Goal: Task Accomplishment & Management: Complete application form

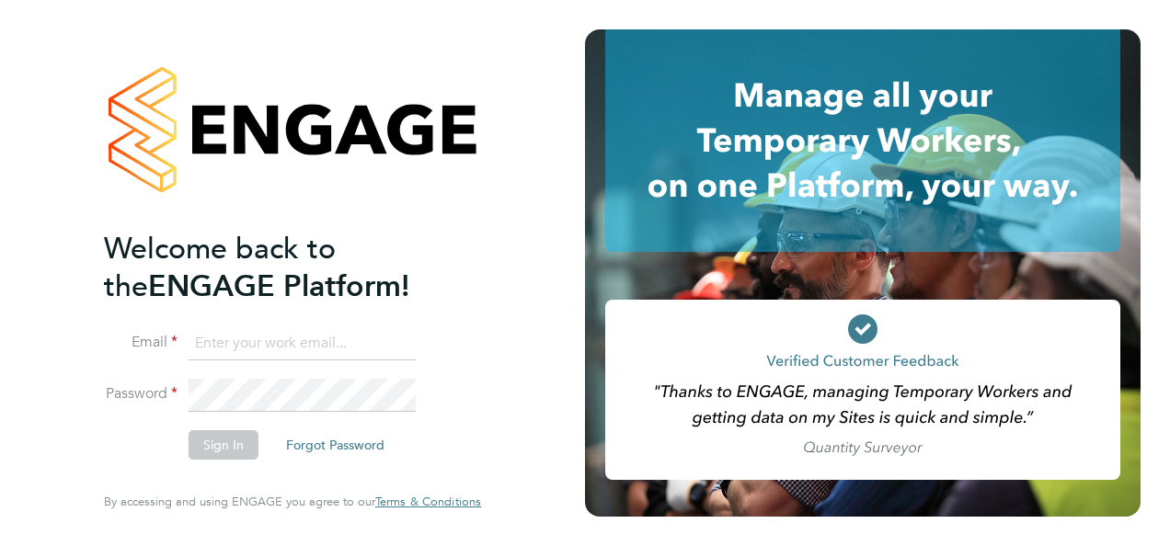
type input "[EMAIL_ADDRESS][DOMAIN_NAME]"
click at [218, 453] on button "Sign In" at bounding box center [224, 444] width 70 height 29
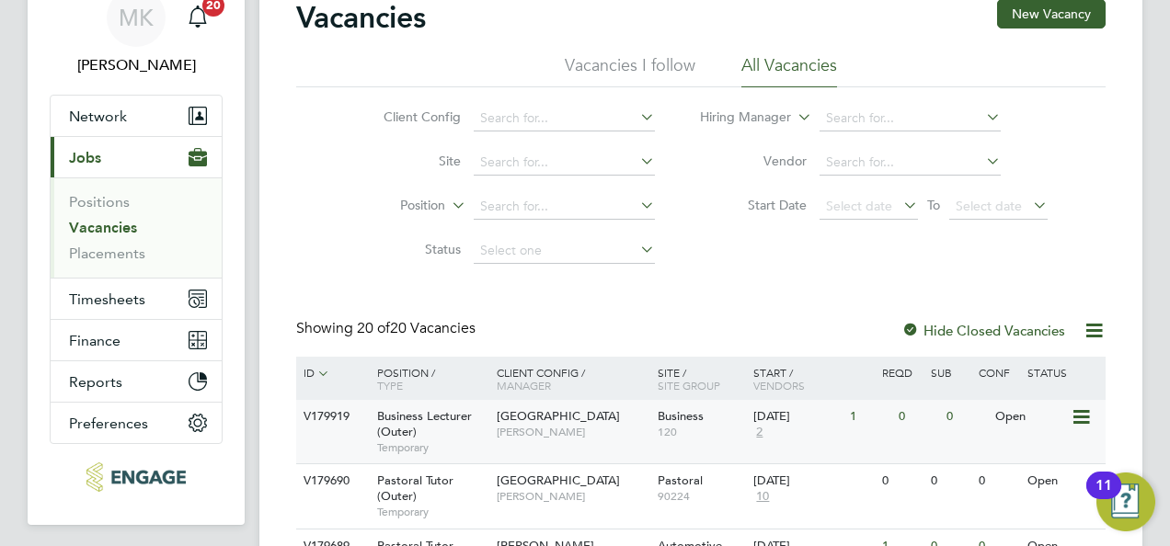
scroll to position [184, 0]
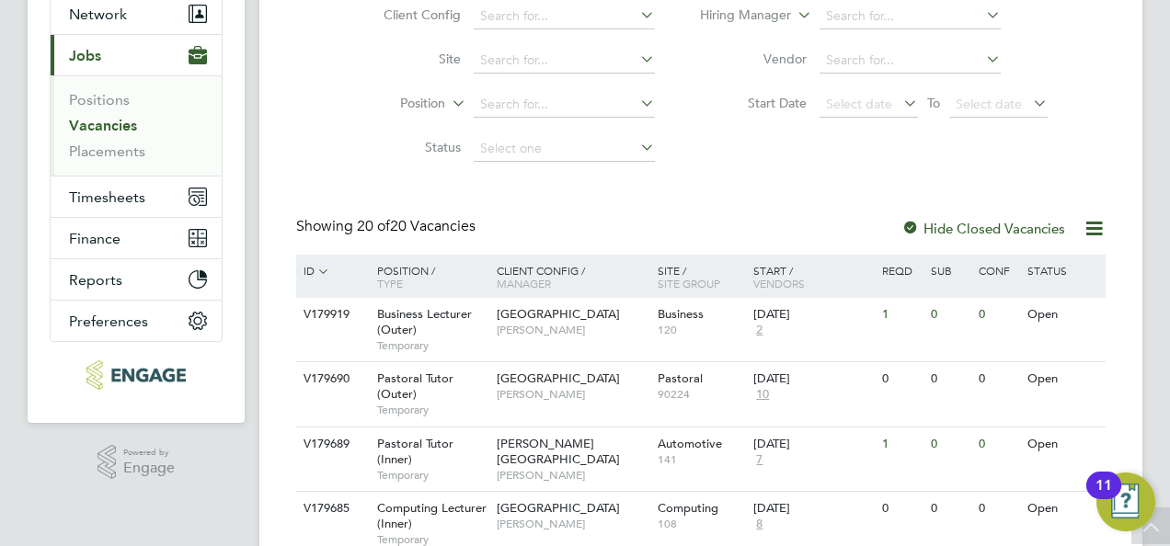
click at [117, 125] on link "Vacancies" at bounding box center [103, 125] width 68 height 17
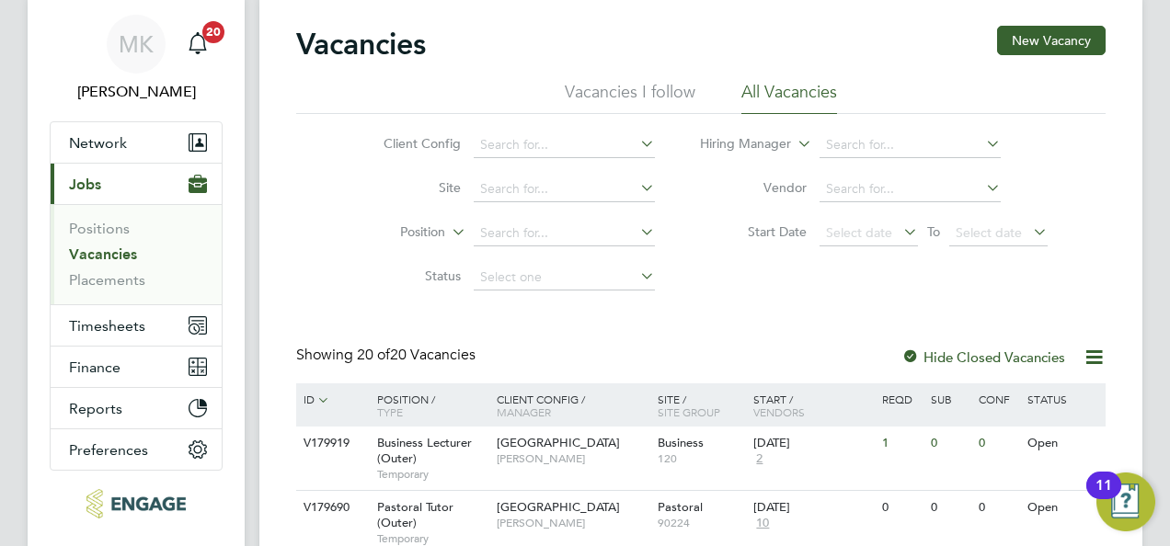
scroll to position [92, 0]
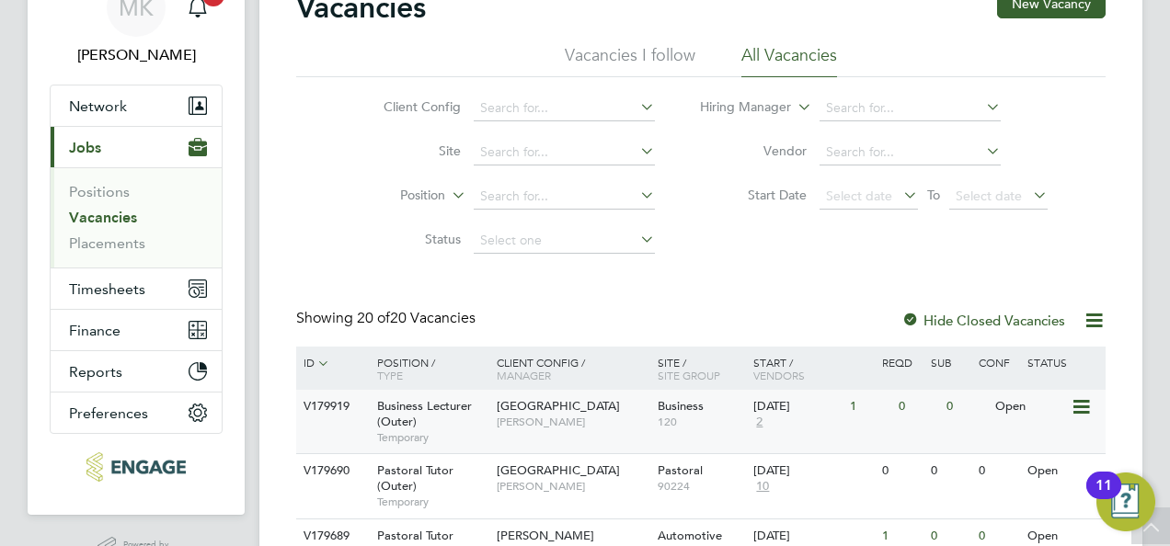
click at [431, 409] on span "Business Lecturer (Outer)" at bounding box center [424, 413] width 95 height 31
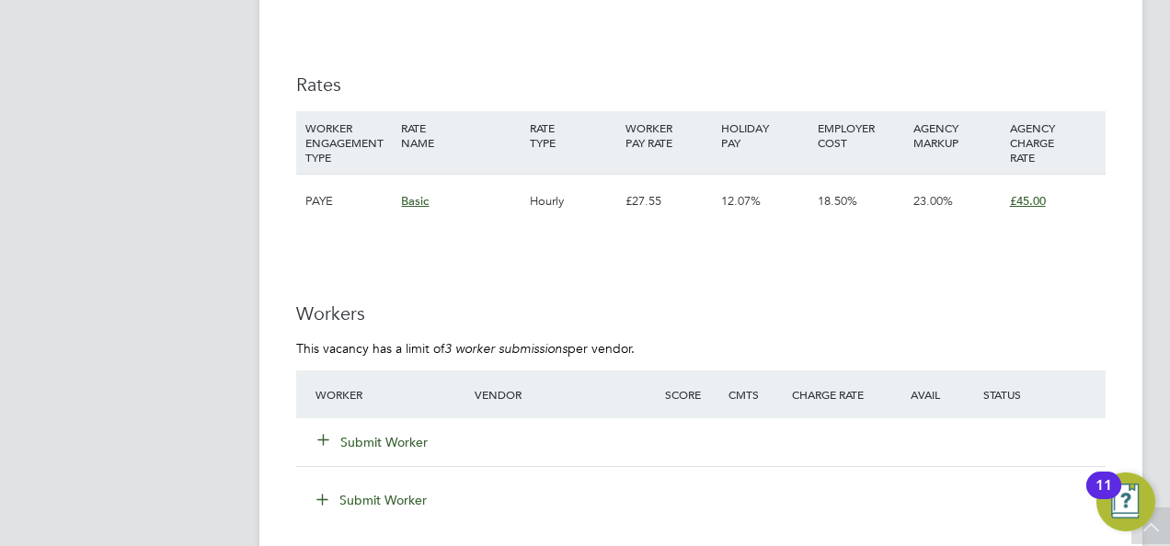
scroll to position [2575, 0]
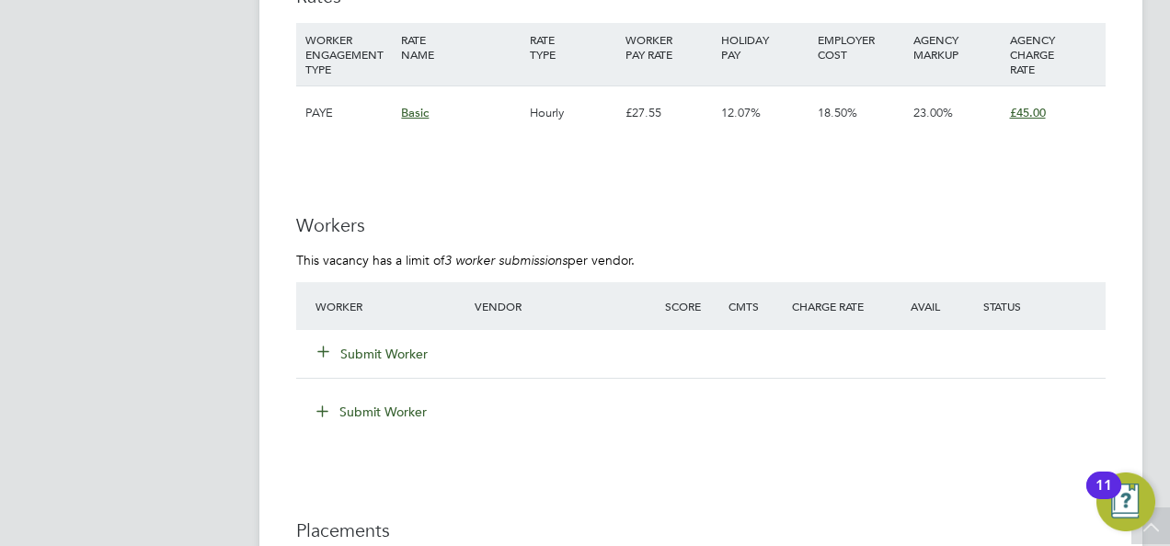
click at [362, 351] on button "Submit Worker" at bounding box center [373, 354] width 110 height 18
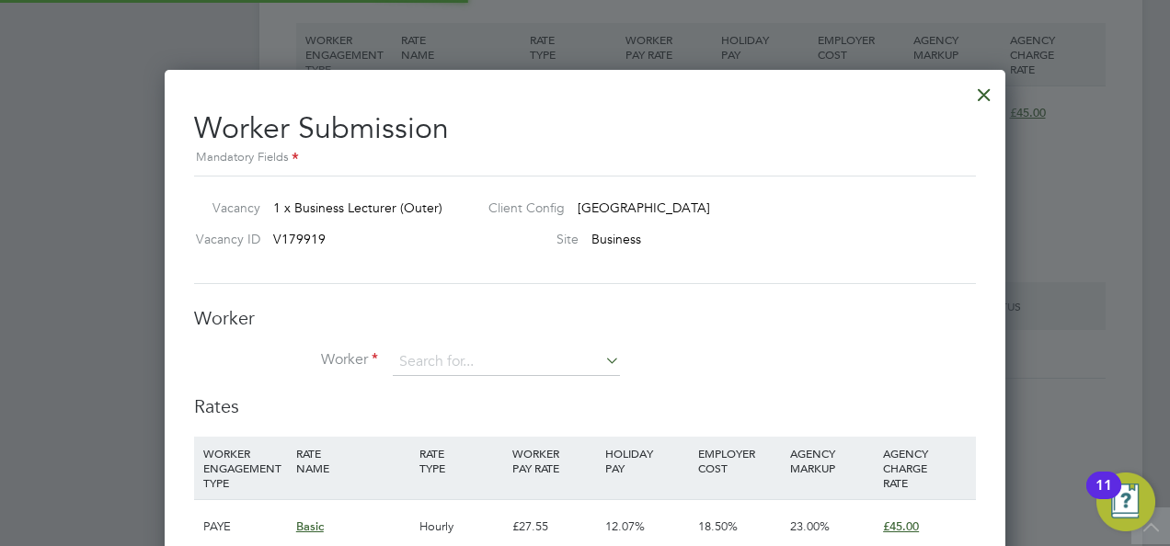
scroll to position [1159, 840]
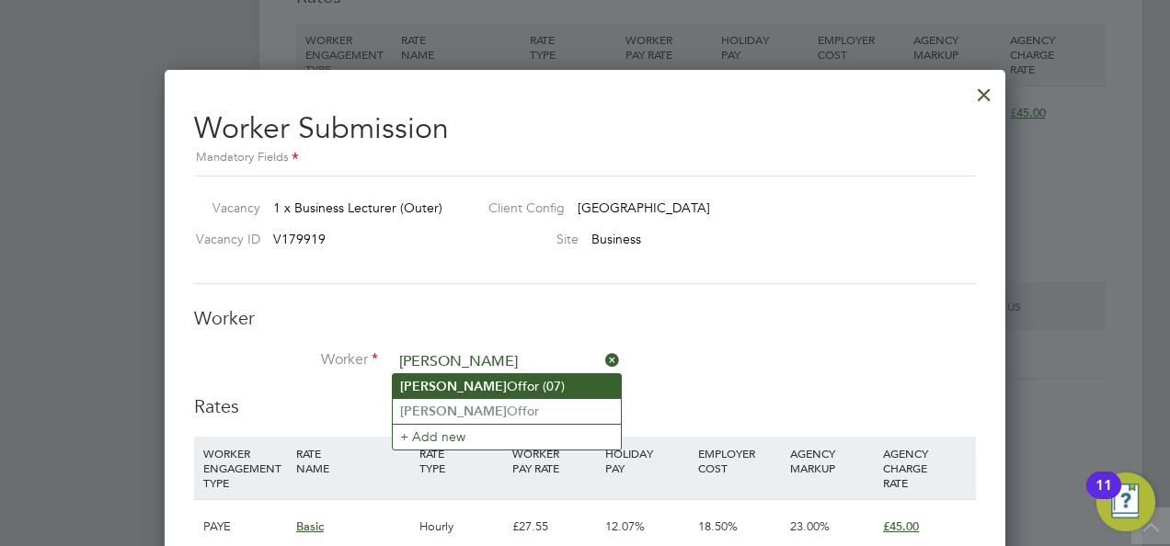
click at [507, 386] on li "Anthonia Offor (07)" at bounding box center [507, 386] width 228 height 25
type input "Anthonia Offor (07)"
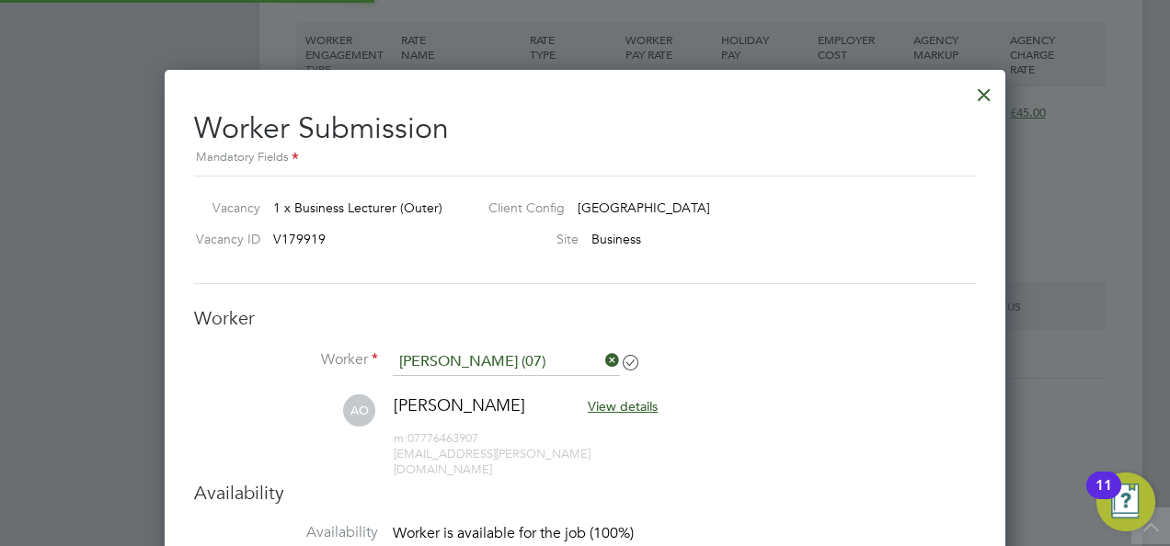
scroll to position [1563, 840]
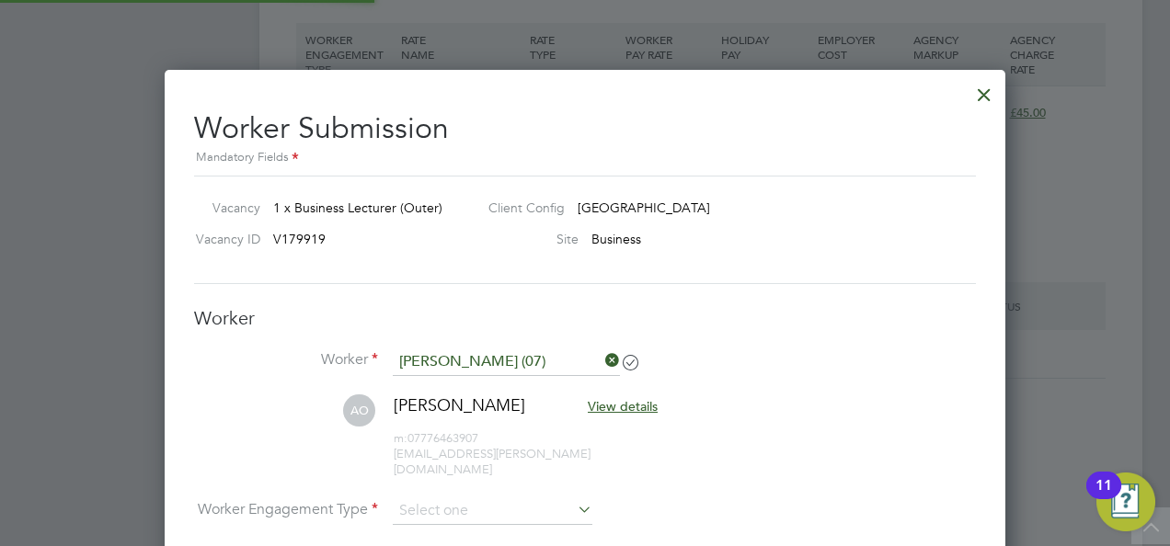
type input "21 Oct 2024"
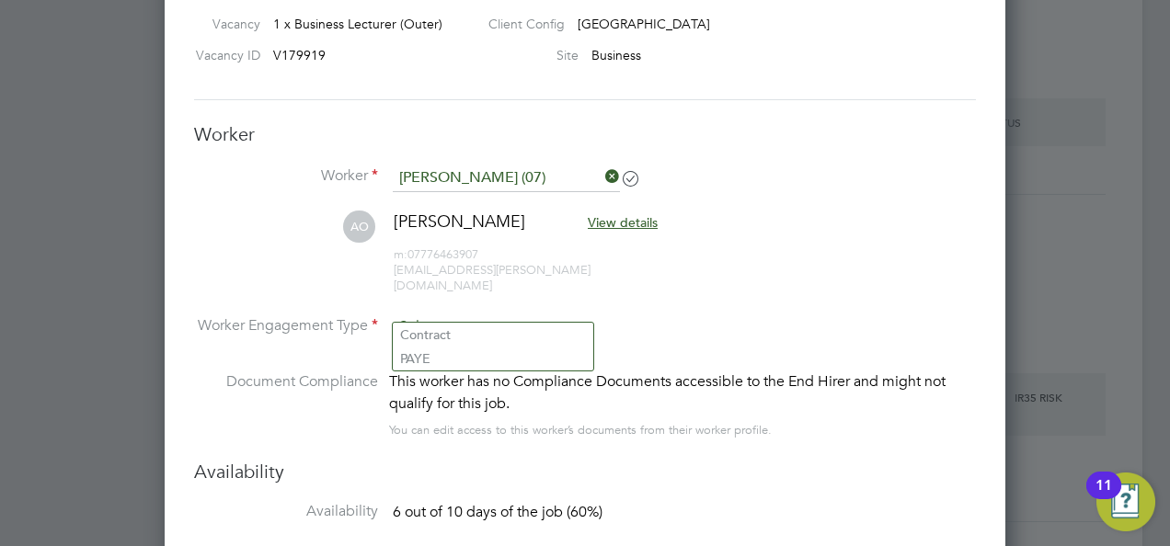
click at [497, 314] on input at bounding box center [493, 328] width 200 height 28
click at [461, 362] on li "PAYE" at bounding box center [493, 359] width 200 height 24
type input "PAYE"
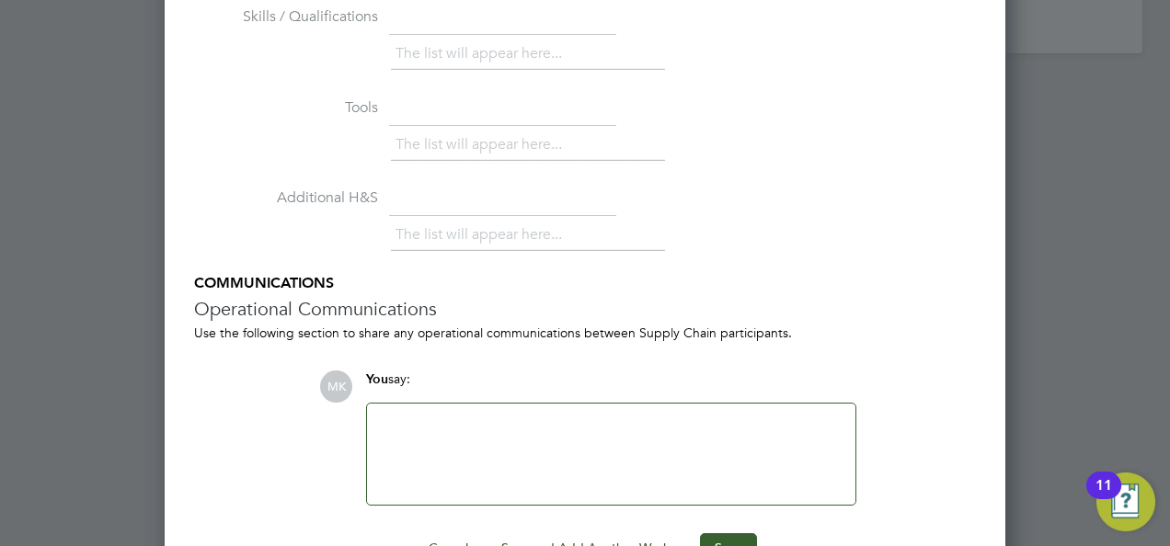
click at [506, 428] on div at bounding box center [611, 454] width 466 height 79
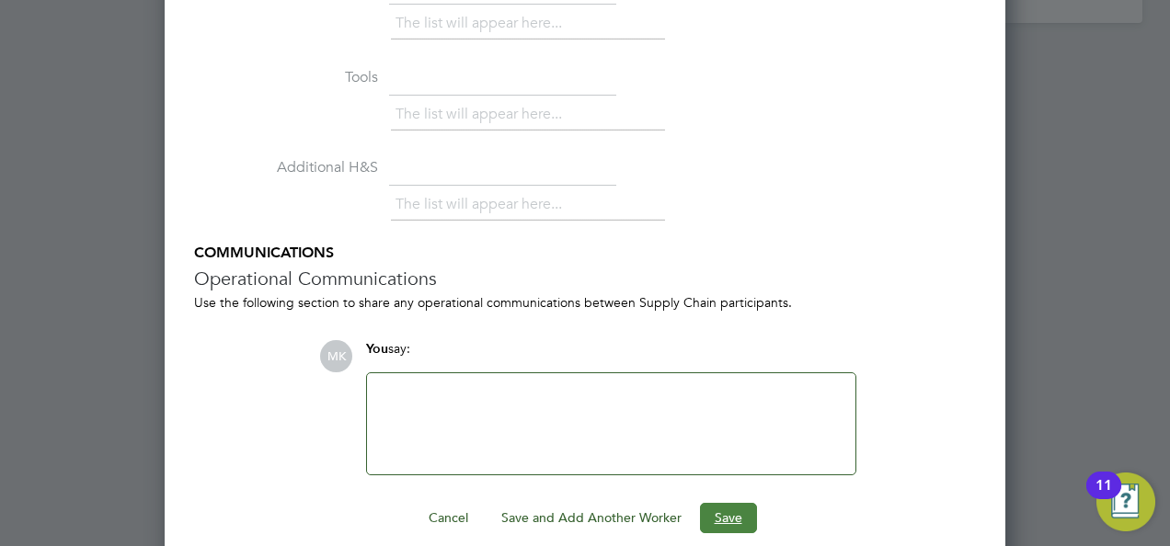
click at [713, 503] on button "Save" at bounding box center [728, 517] width 57 height 29
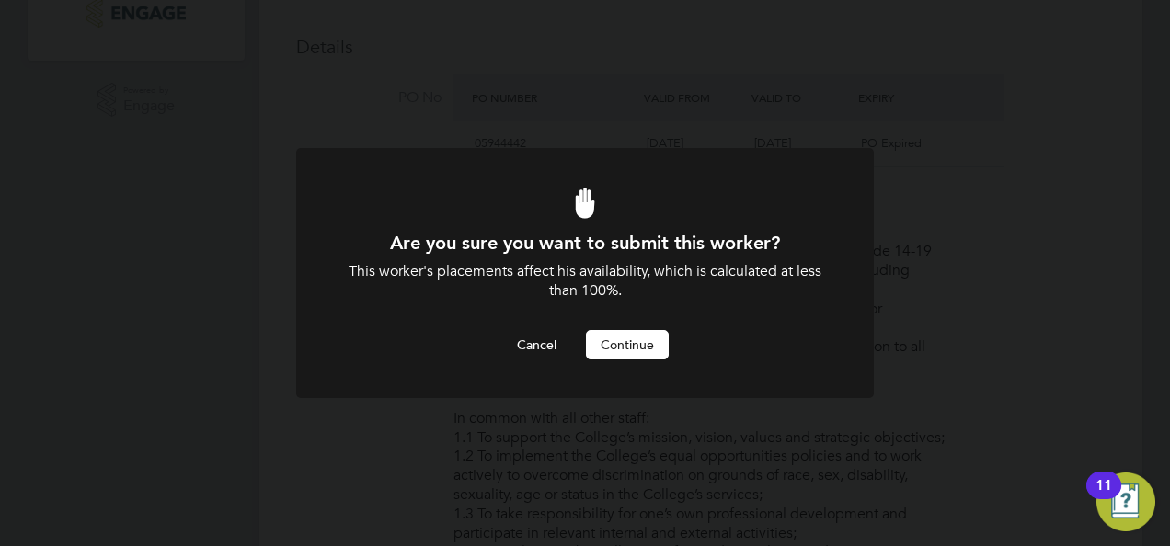
click at [636, 333] on button "Continue" at bounding box center [627, 344] width 83 height 29
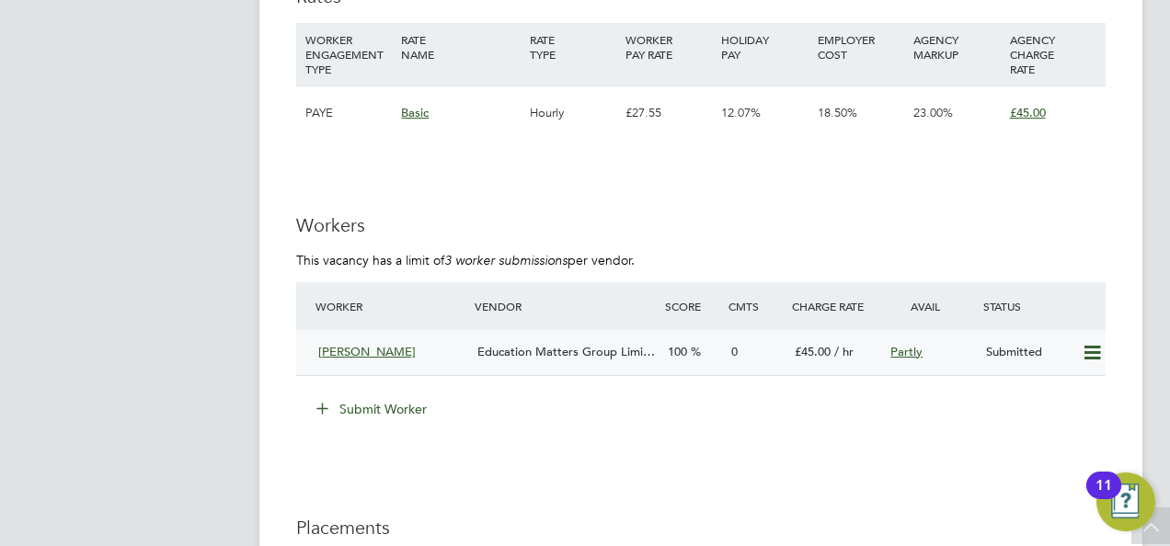
click at [397, 354] on span "Anthonia Offor" at bounding box center [366, 352] width 97 height 16
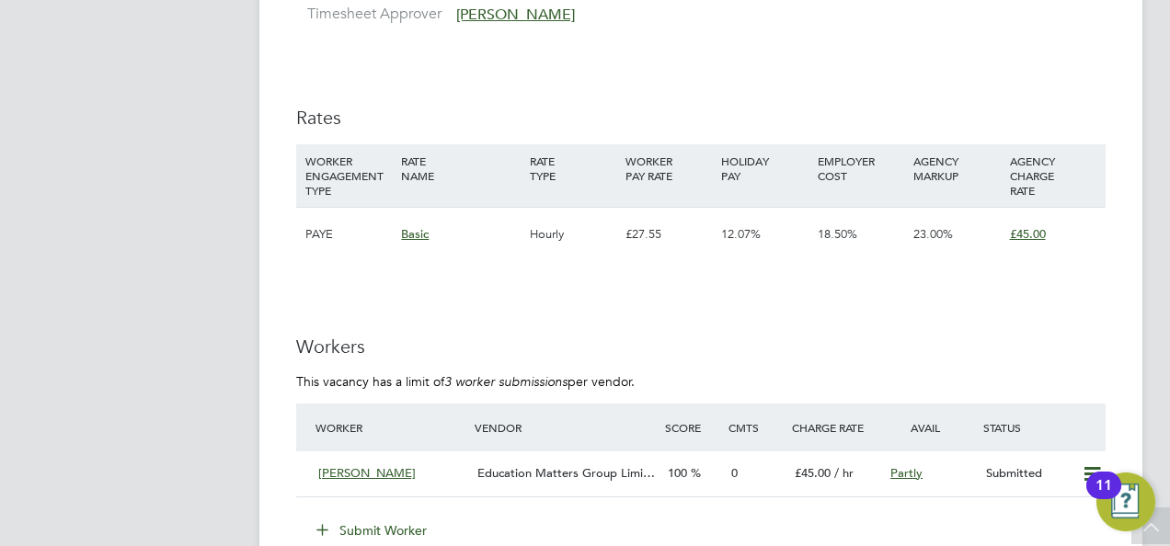
scroll to position [2483, 0]
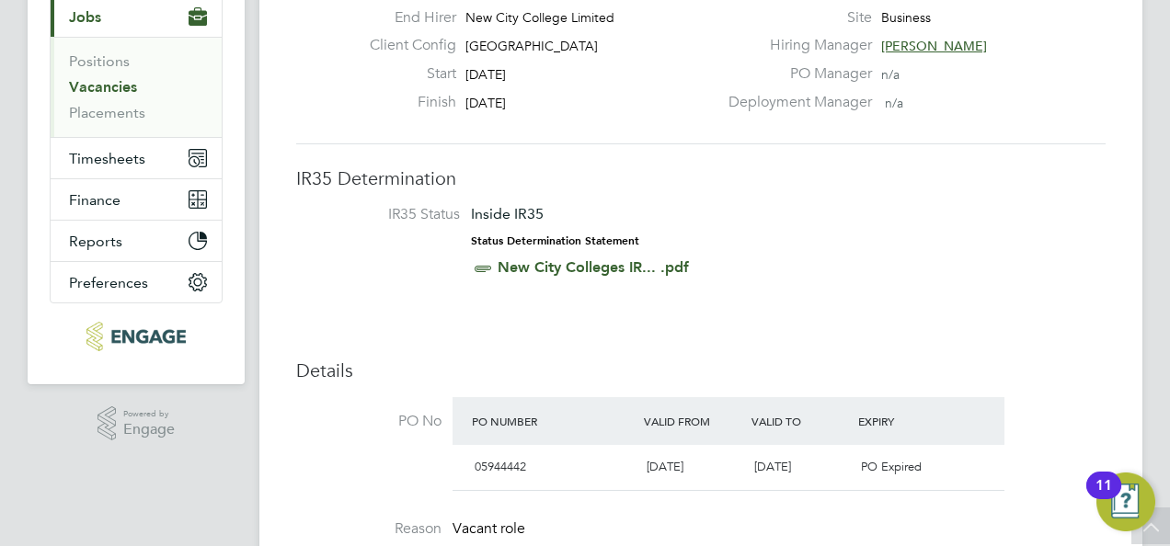
scroll to position [0, 0]
